Goal: Transaction & Acquisition: Download file/media

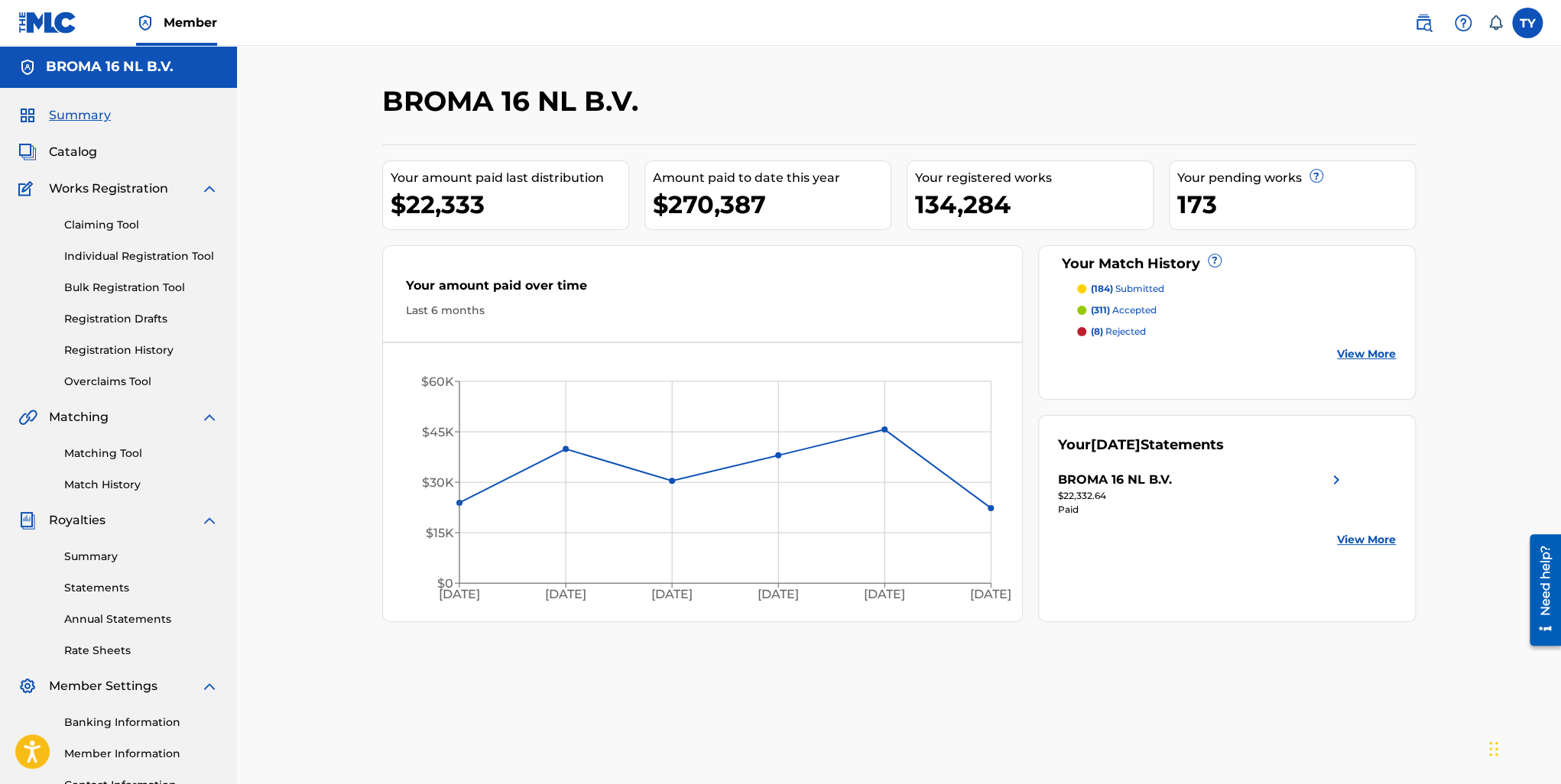
click at [282, 317] on div "BROMA 16 NL B.V. Your amount paid last distribution $22,333 Amount paid to date…" at bounding box center [899, 444] width 1324 height 797
click at [1355, 541] on link "View More" at bounding box center [1367, 540] width 59 height 16
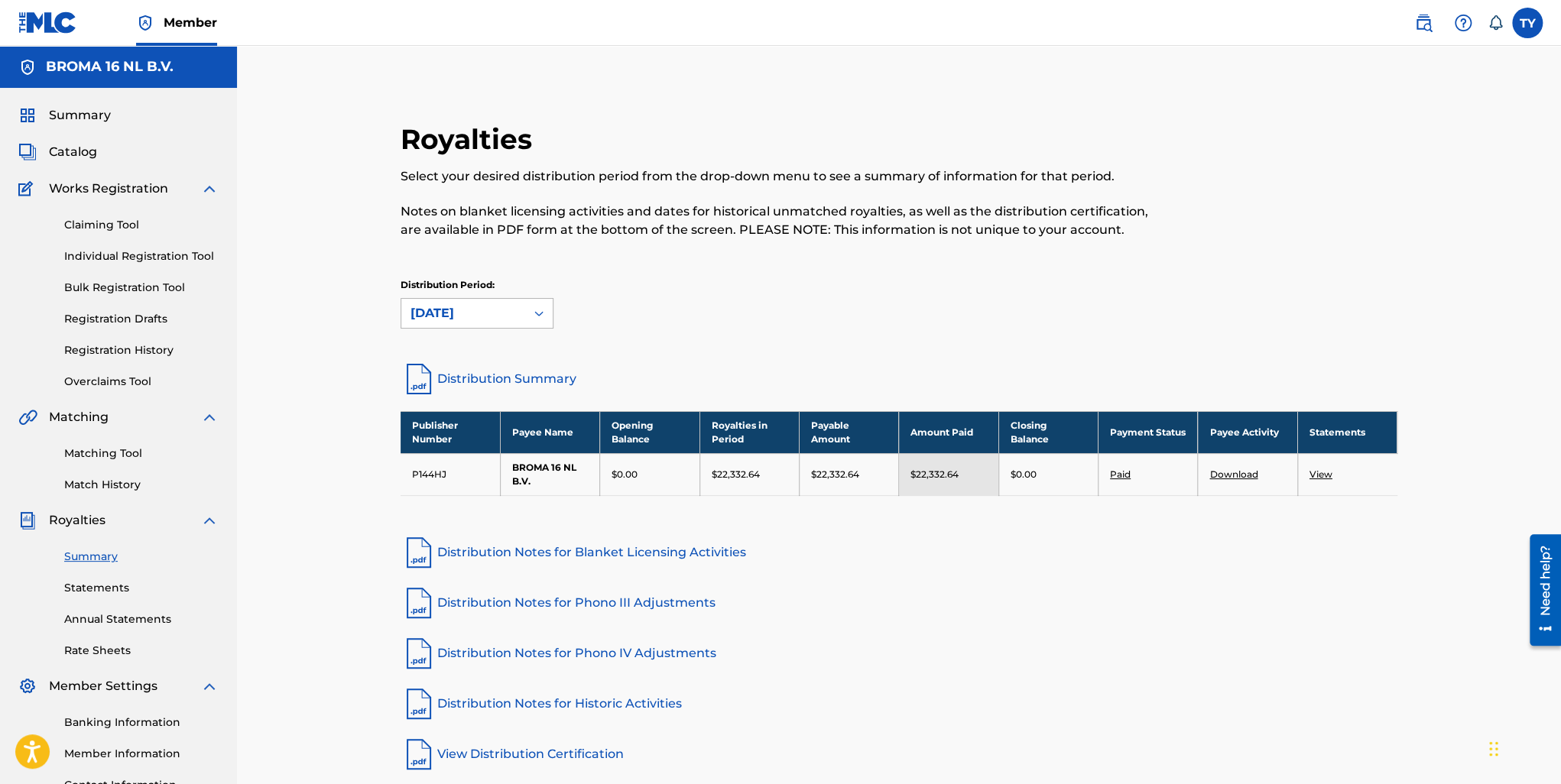
click at [519, 316] on div "August 2025" at bounding box center [463, 313] width 124 height 29
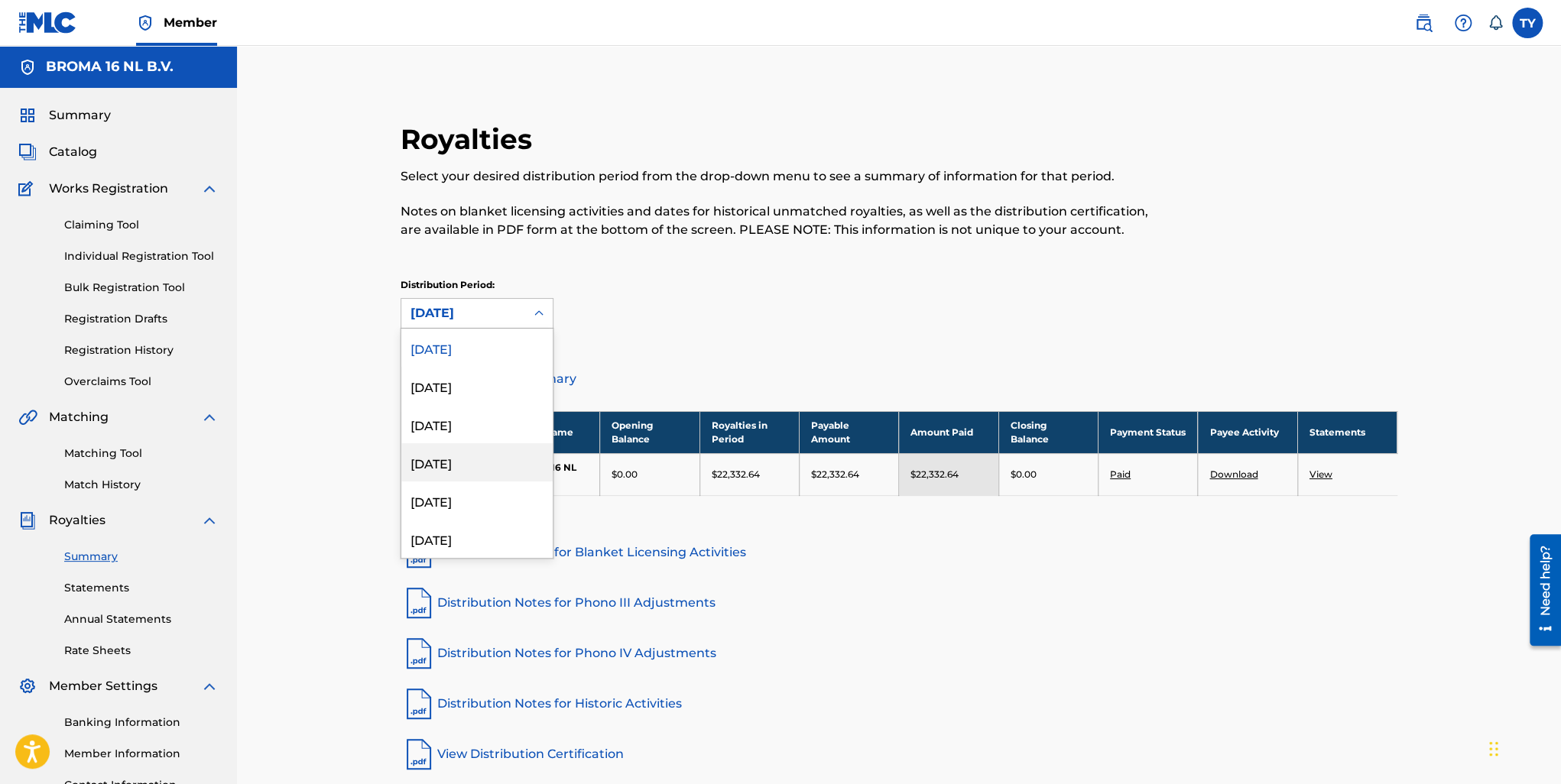
click at [489, 456] on div "[DATE]" at bounding box center [477, 463] width 152 height 38
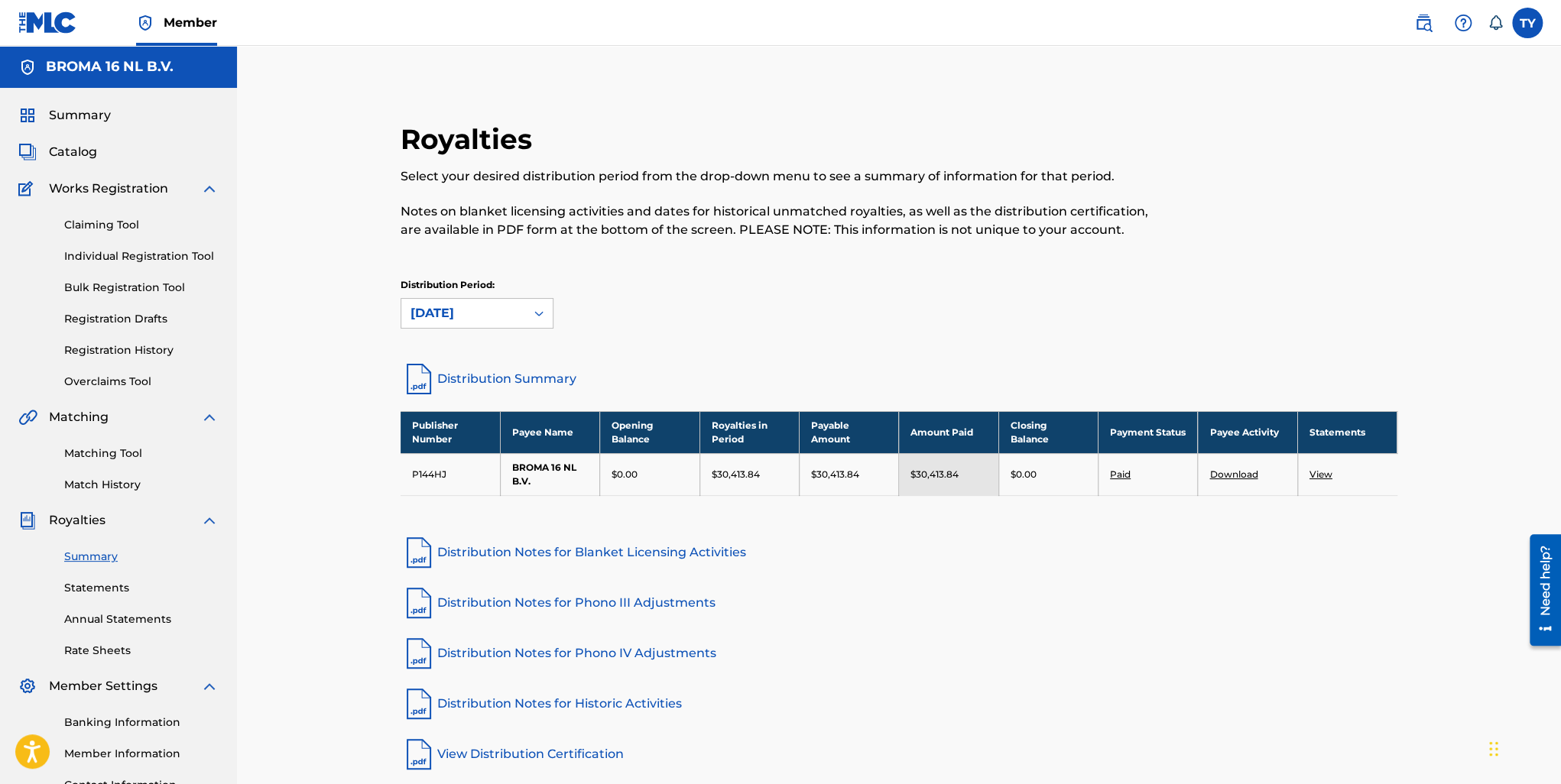
drag, startPoint x: 628, startPoint y: 355, endPoint x: 641, endPoint y: 363, distance: 15.3
click at [628, 355] on div "Royalties Select your desired distribution period from the drop-down menu to se…" at bounding box center [899, 448] width 1033 height 651
click at [1313, 471] on link "View" at bounding box center [1321, 474] width 23 height 11
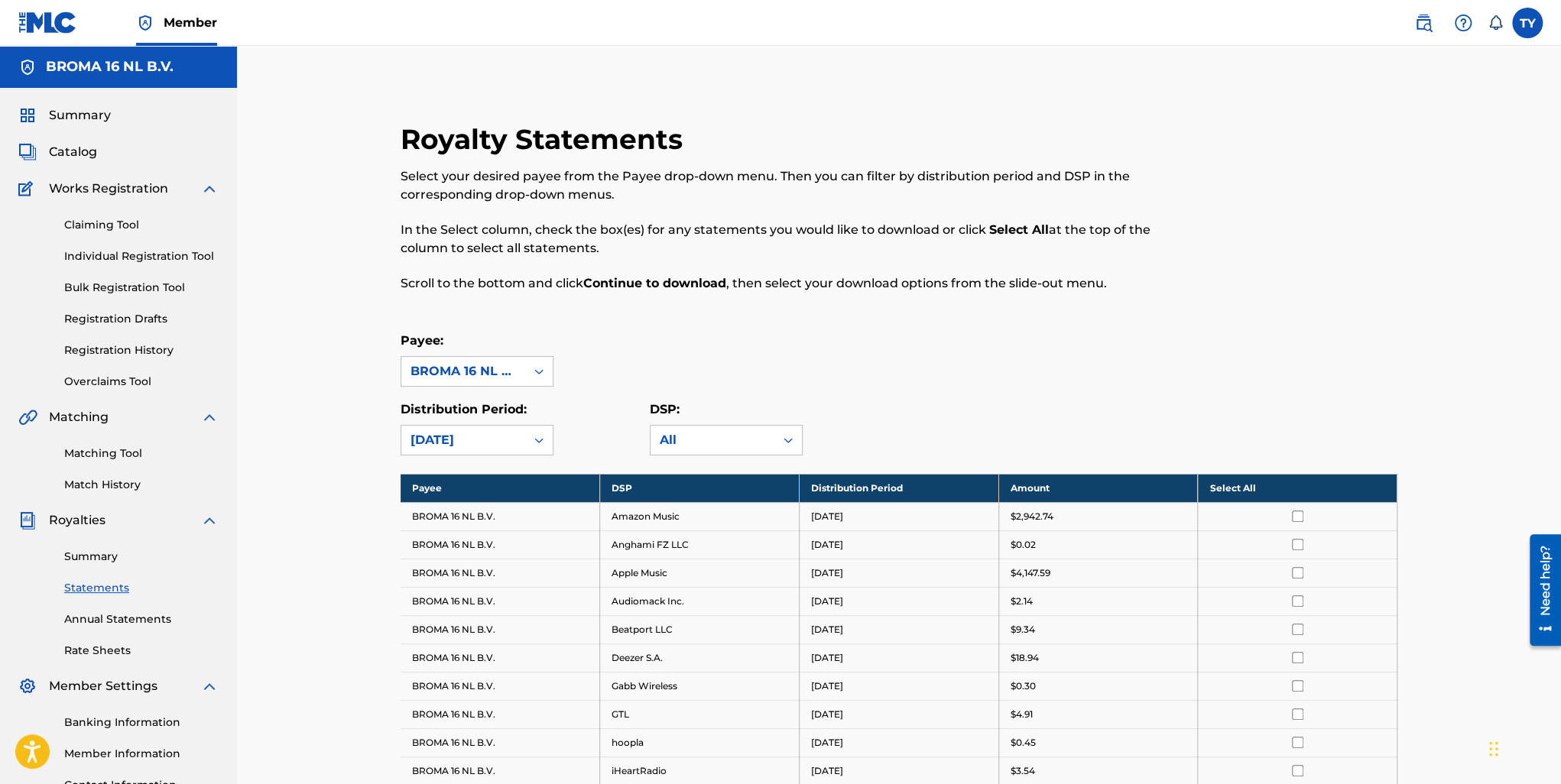
click at [1256, 489] on th "Select All" at bounding box center [1297, 488] width 199 height 29
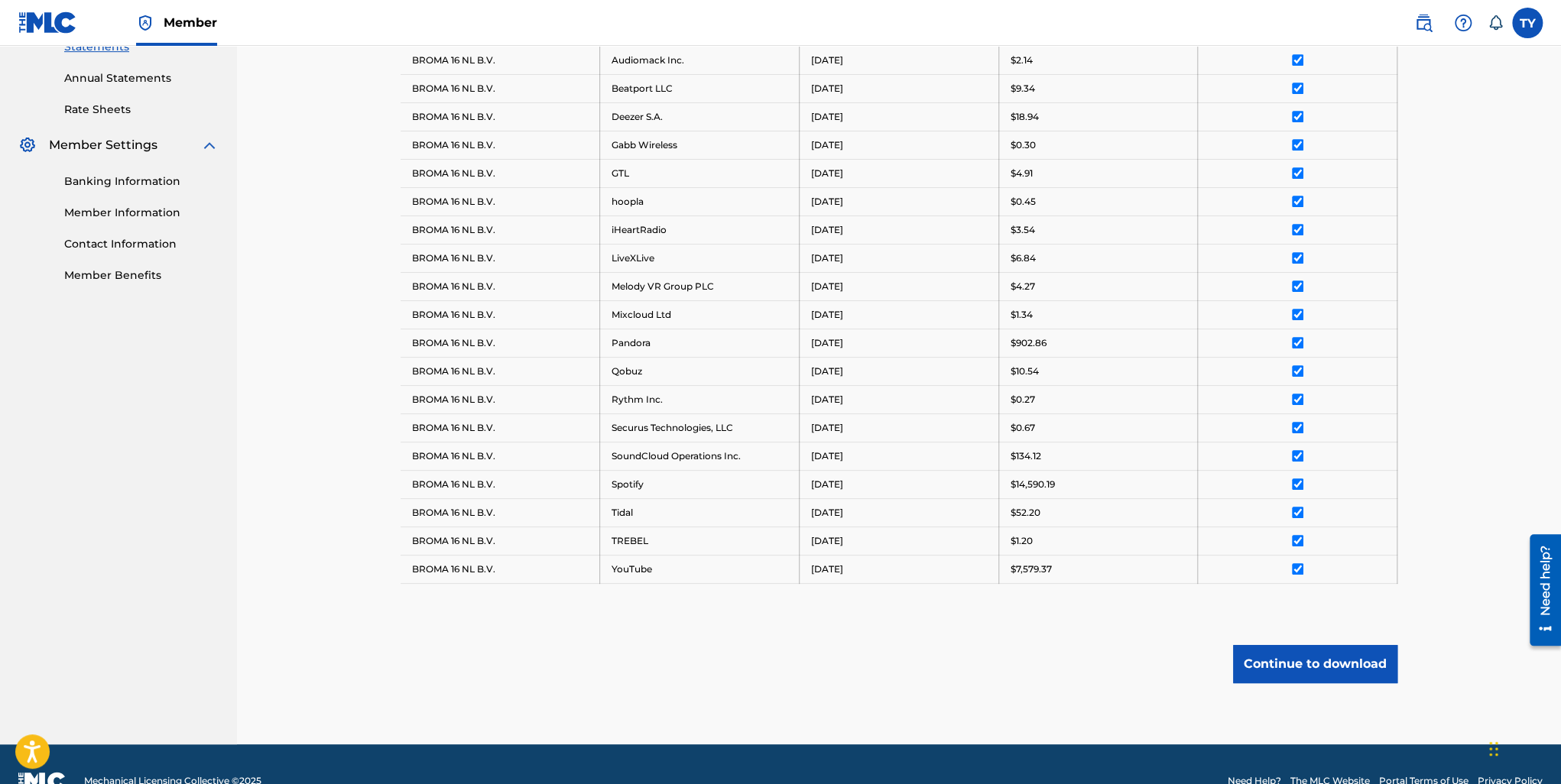
scroll to position [570, 0]
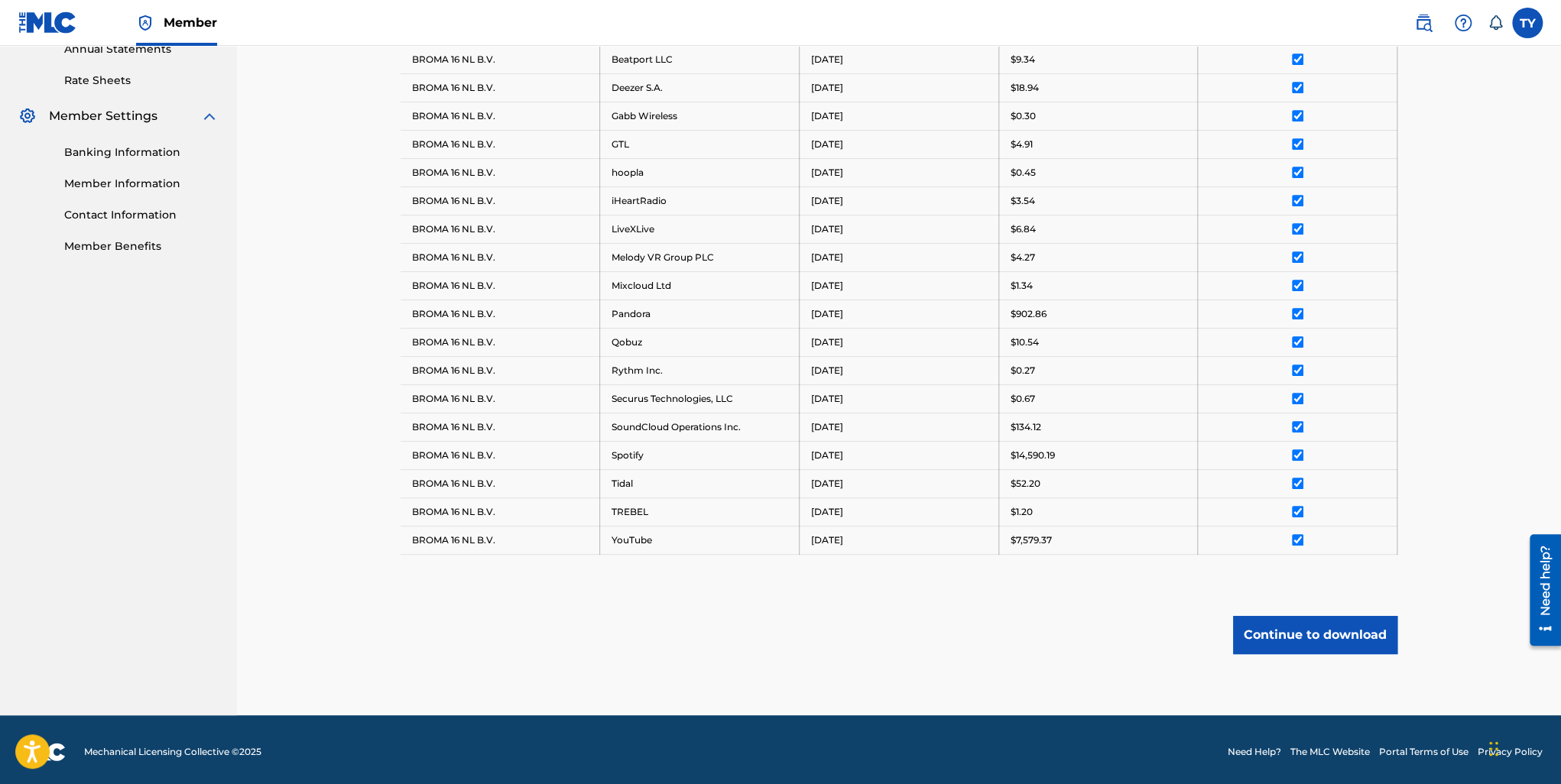
click at [1316, 628] on button "Continue to download" at bounding box center [1315, 635] width 164 height 38
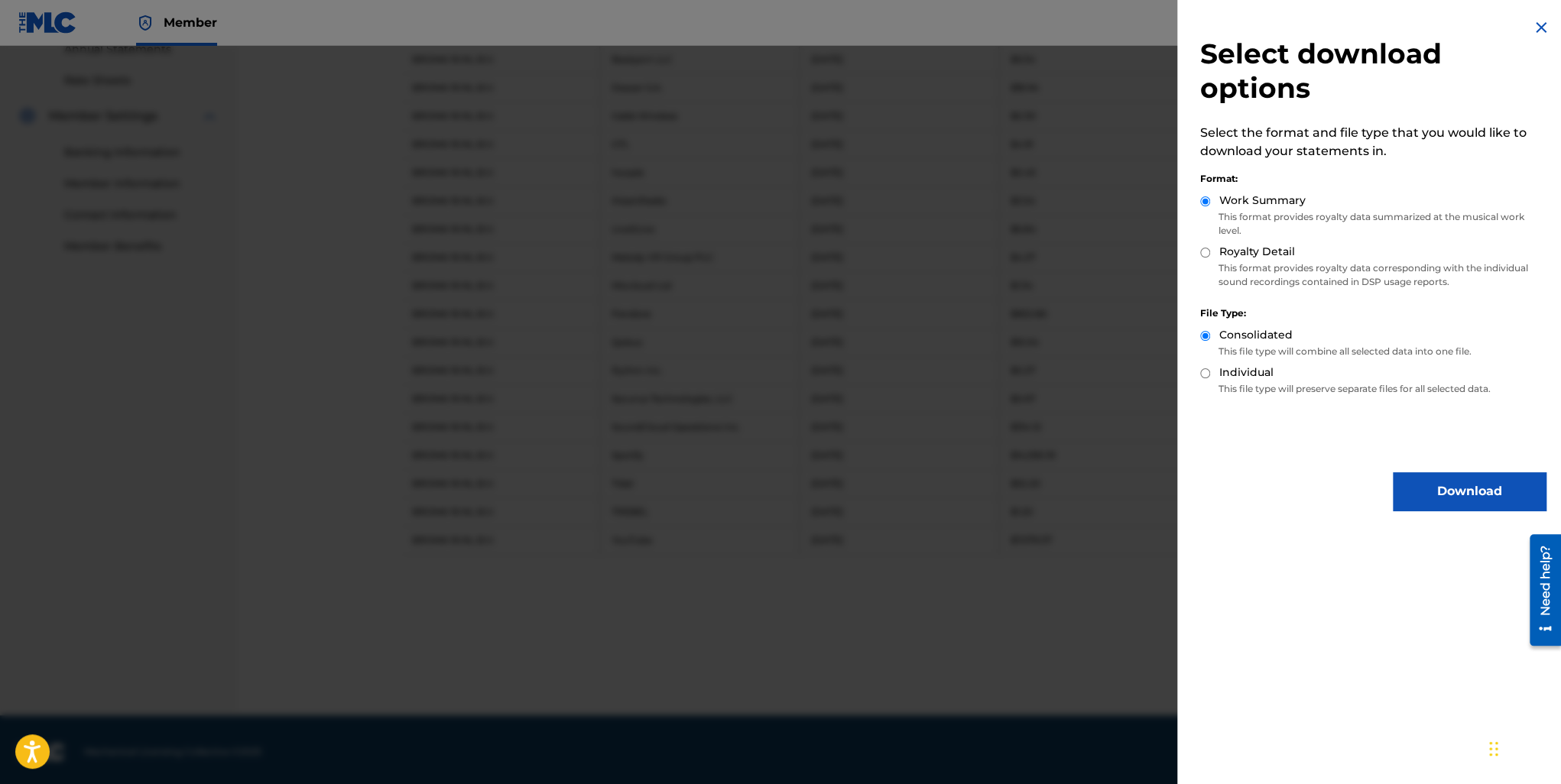
click at [1438, 494] on button "Download" at bounding box center [1469, 491] width 153 height 38
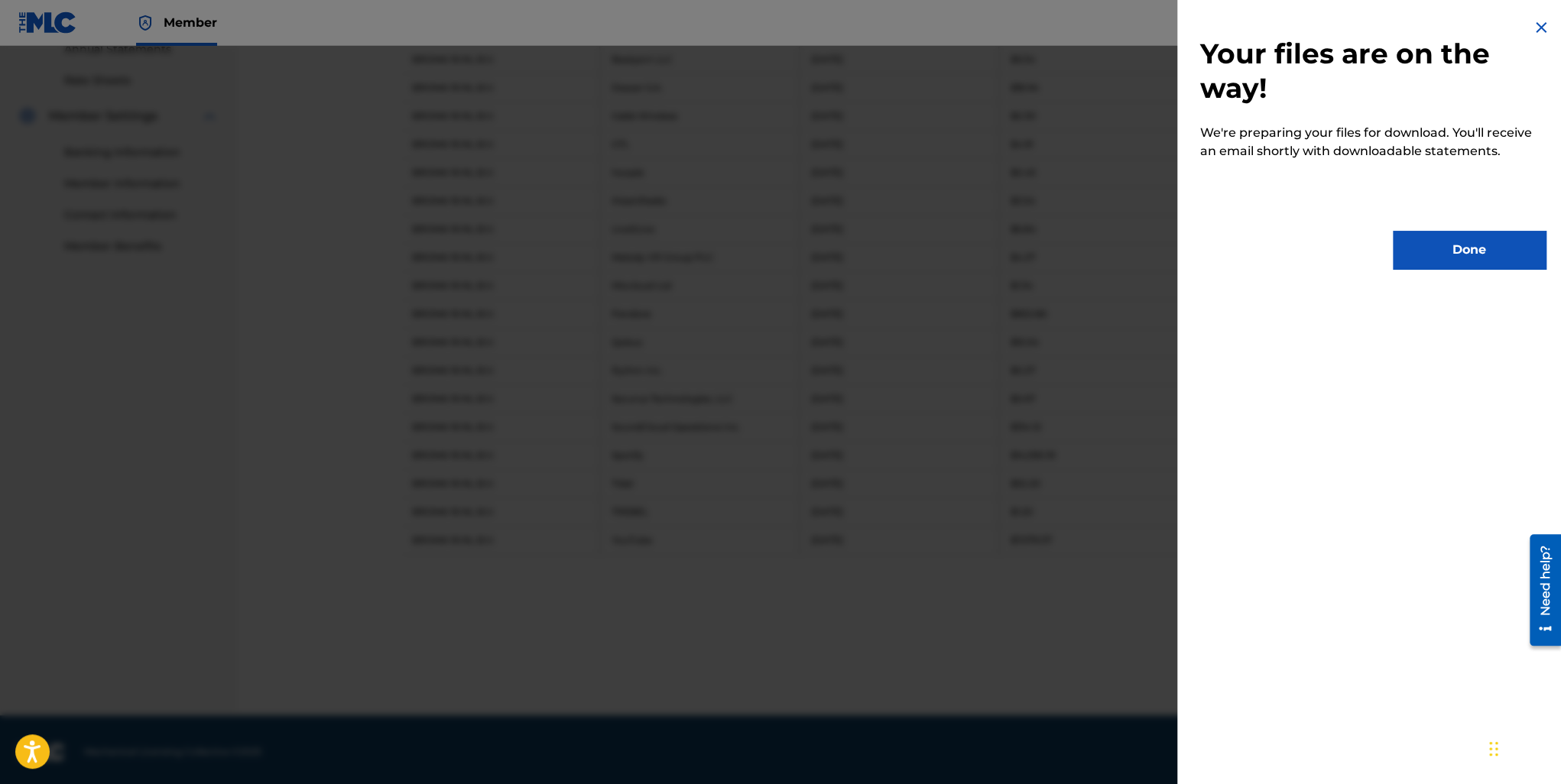
click at [1431, 253] on button "Done" at bounding box center [1469, 250] width 153 height 38
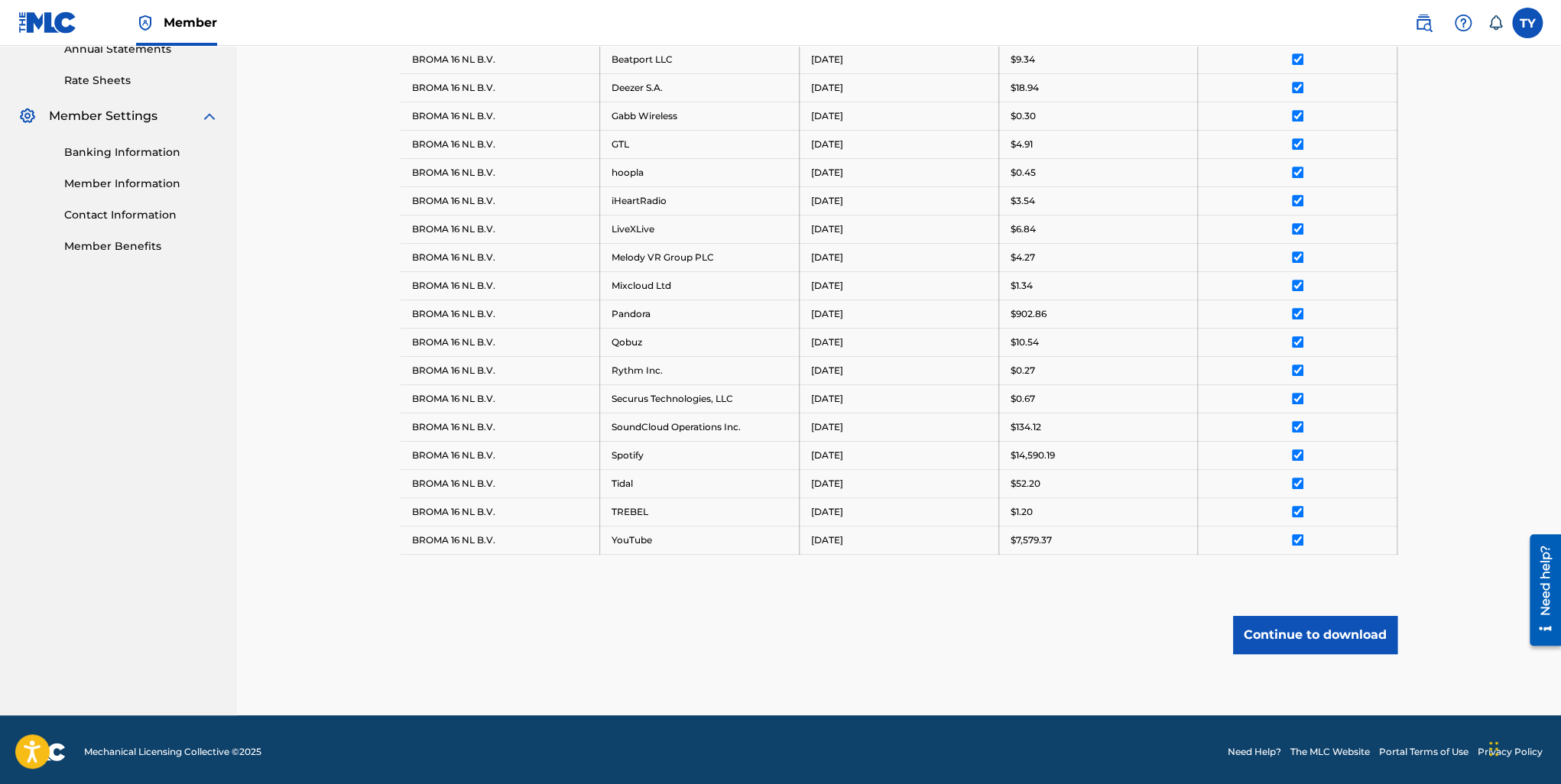
click at [1321, 631] on button "Continue to download" at bounding box center [1315, 635] width 164 height 38
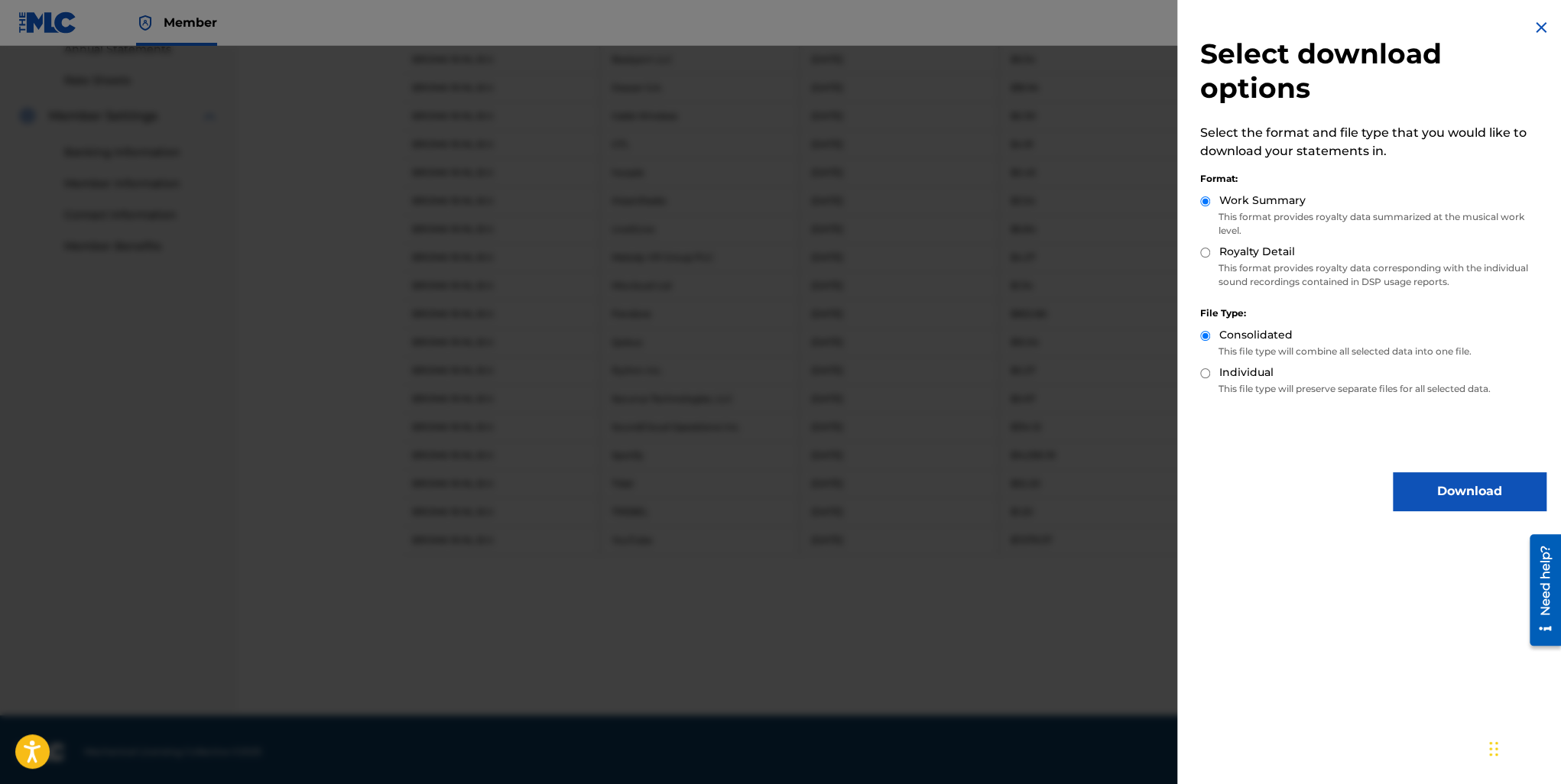
click at [1459, 505] on button "Download" at bounding box center [1469, 491] width 153 height 38
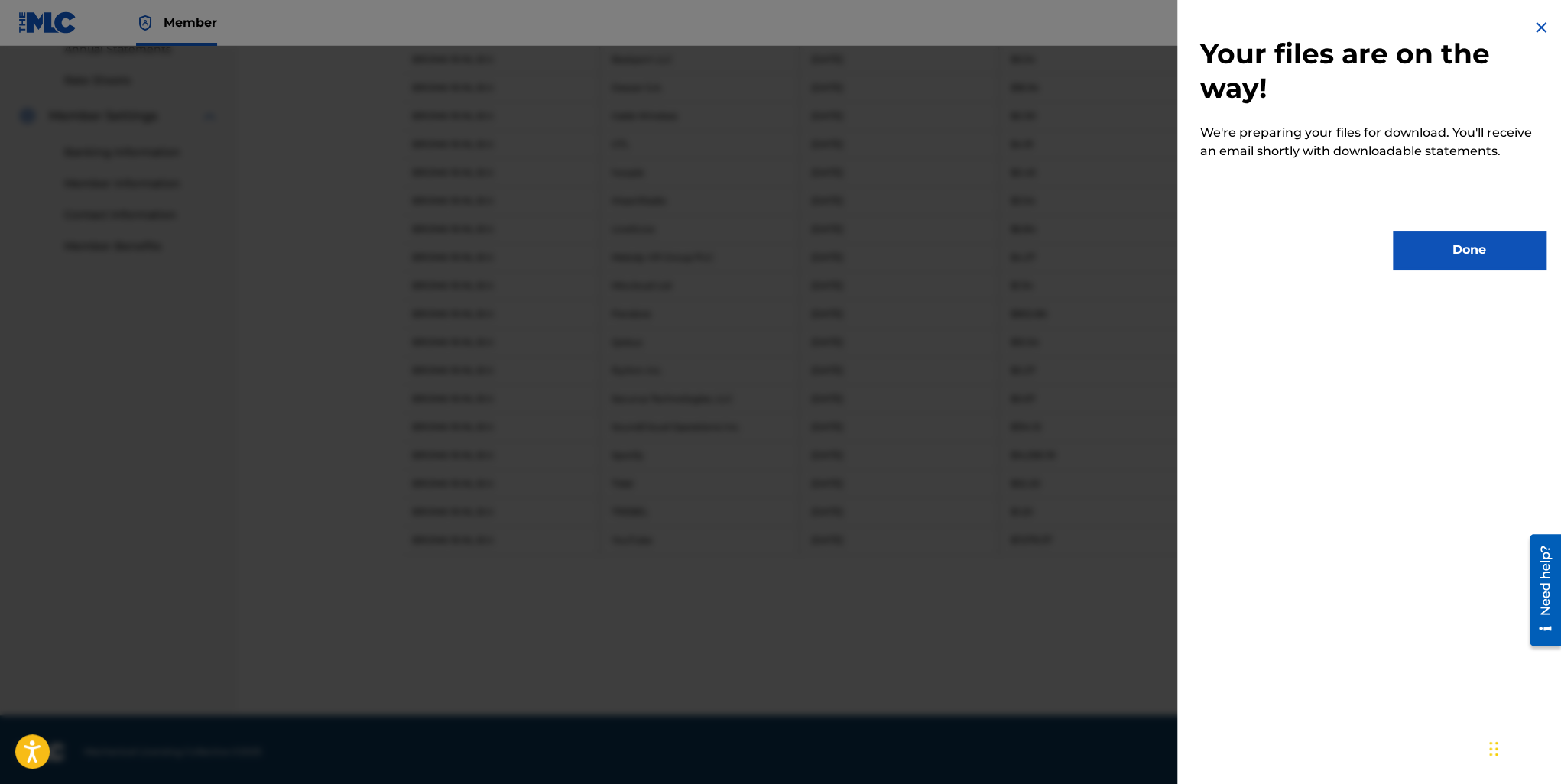
click at [1460, 248] on button "Done" at bounding box center [1469, 250] width 153 height 38
